Goal: Task Accomplishment & Management: Use online tool/utility

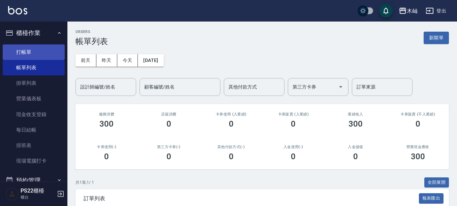
click at [26, 53] on link "打帳單" at bounding box center [34, 53] width 62 height 16
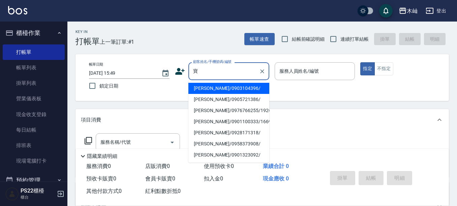
click at [222, 88] on li "[PERSON_NAME]/0903104396/" at bounding box center [229, 88] width 81 height 11
type input "[PERSON_NAME]/0903104396/"
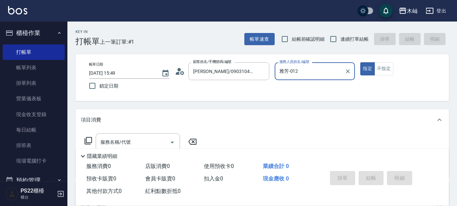
scroll to position [34, 0]
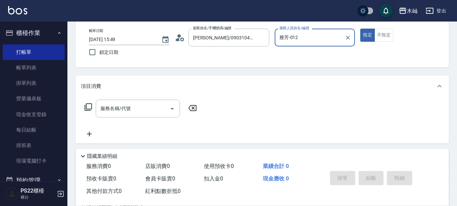
click at [315, 37] on input "雅芳-012" at bounding box center [310, 38] width 64 height 12
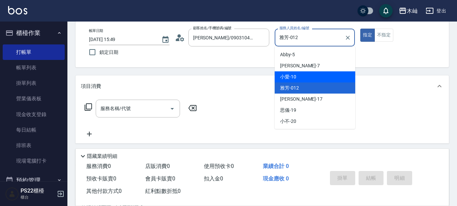
drag, startPoint x: 296, startPoint y: 78, endPoint x: 211, endPoint y: 99, distance: 87.9
click at [296, 79] on span "小愛 -10" at bounding box center [288, 77] width 16 height 7
type input "小愛-10"
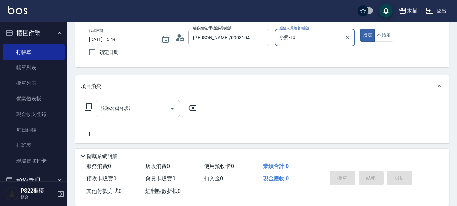
click at [120, 111] on div "服務名稱/代號 服務名稱/代號" at bounding box center [138, 109] width 84 height 18
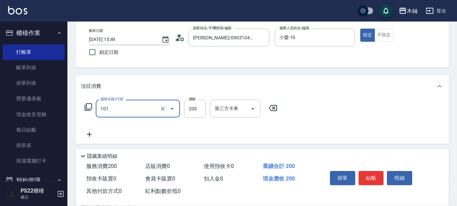
type input "洗髮(101)"
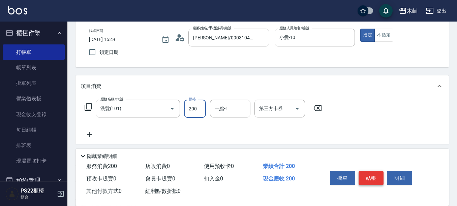
click at [380, 173] on button "結帳" at bounding box center [371, 178] width 25 height 14
